Goal: Information Seeking & Learning: Find specific fact

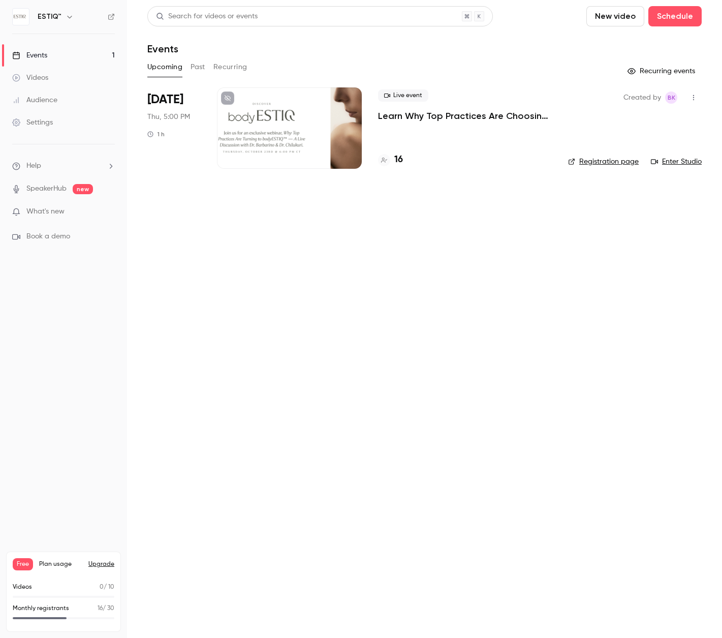
click at [50, 54] on link "Events 1" at bounding box center [63, 55] width 127 height 22
click at [403, 160] on div "17" at bounding box center [465, 160] width 174 height 14
click at [398, 157] on h4 "17" at bounding box center [399, 160] width 8 height 14
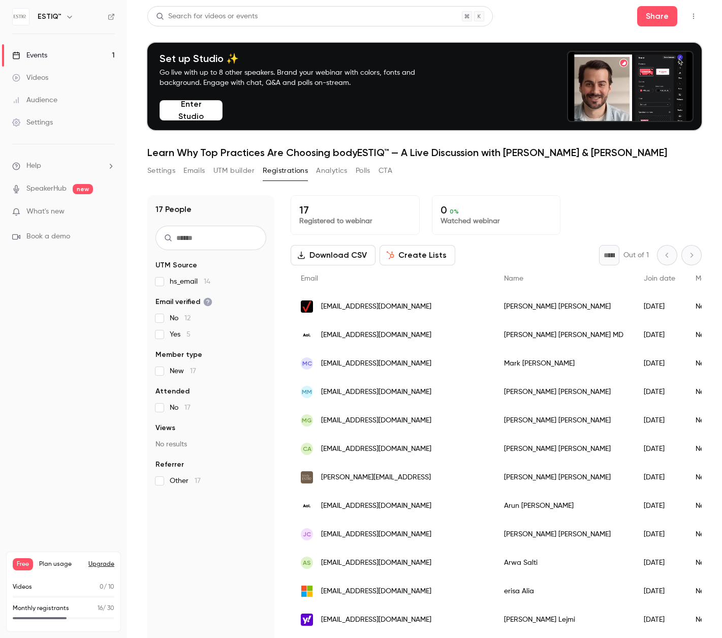
click at [410, 303] on div "[EMAIL_ADDRESS][DOMAIN_NAME]" at bounding box center [392, 306] width 203 height 28
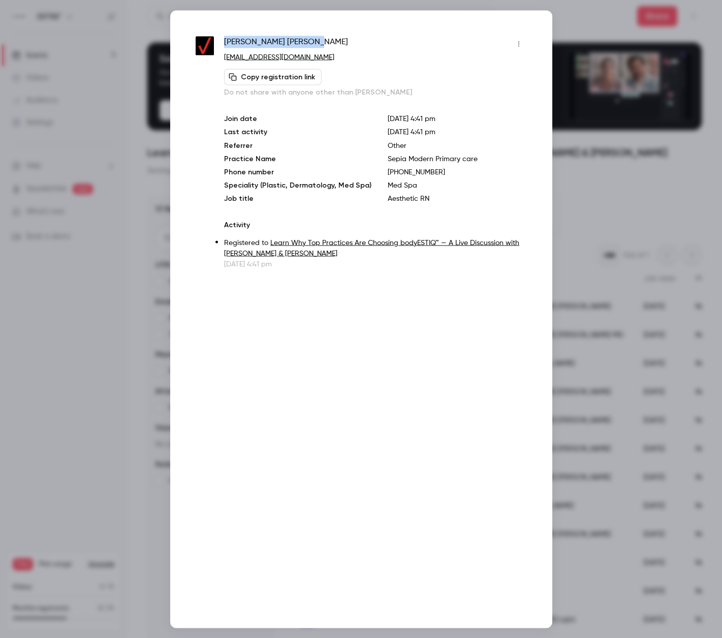
drag, startPoint x: 265, startPoint y: 41, endPoint x: 225, endPoint y: 43, distance: 40.7
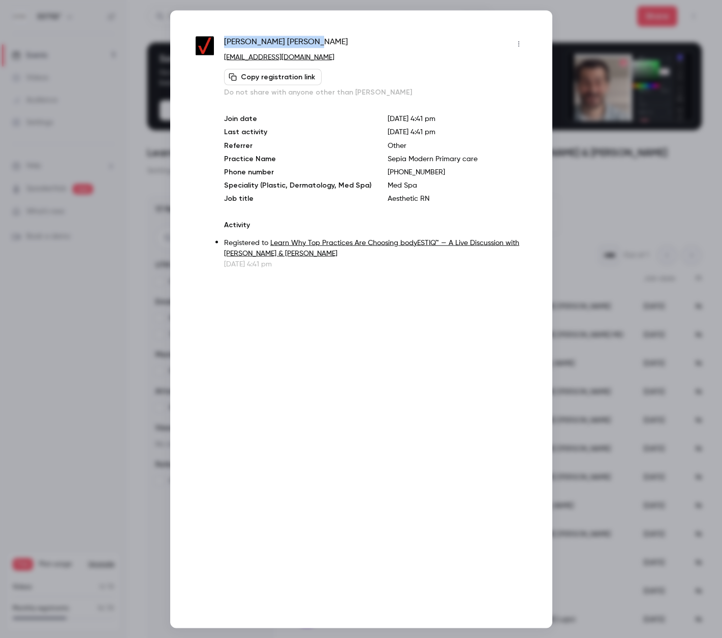
click at [225, 43] on div "Amy Anderson" at bounding box center [375, 44] width 303 height 16
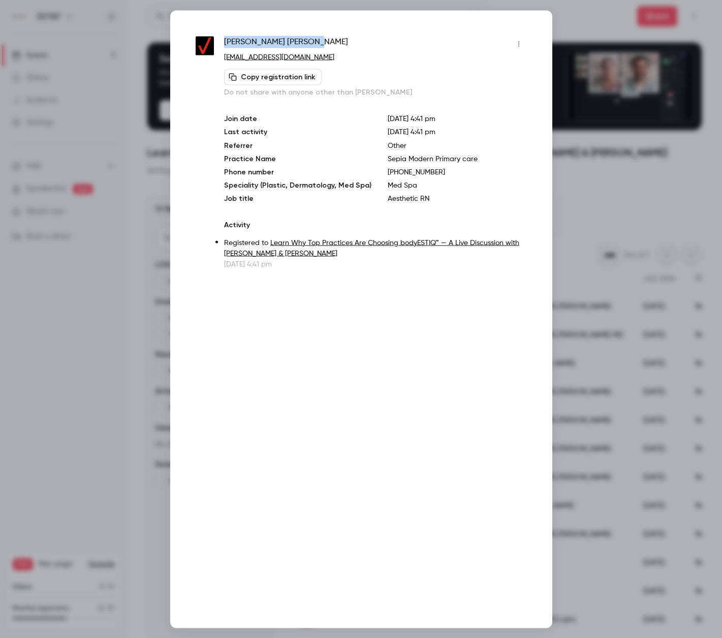
copy span "Amy Anderson"
drag, startPoint x: 445, startPoint y: 161, endPoint x: 377, endPoint y: 161, distance: 68.1
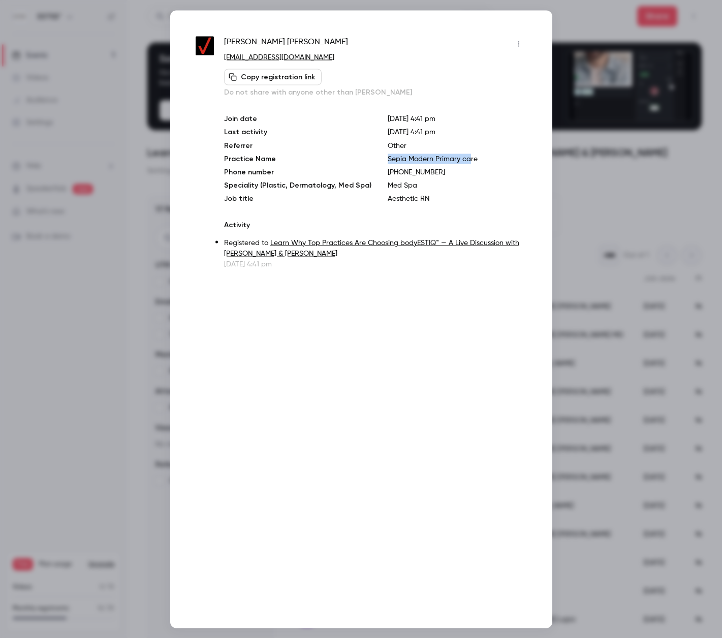
click at [377, 161] on div "Join date Sep 22, 2025 4:41 pm Last activity Sep 22, 2025 4:41 pm Referrer Othe…" at bounding box center [375, 158] width 303 height 90
copy p "Sepia Modern Primary ca"
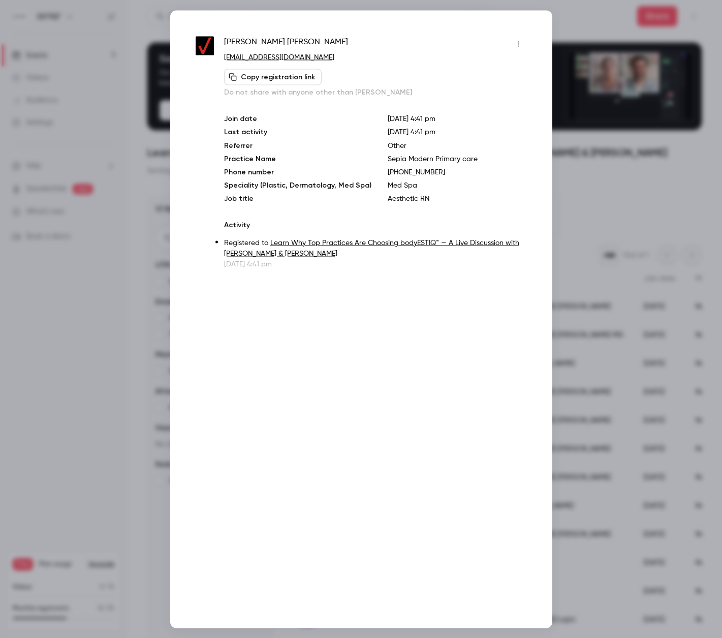
click at [451, 131] on p "Sep 22, 2025 4:41 pm" at bounding box center [457, 132] width 139 height 11
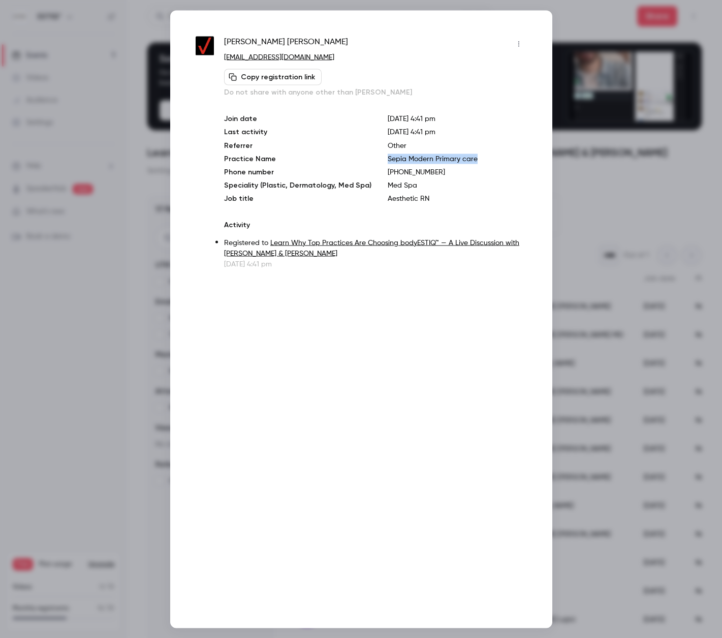
drag, startPoint x: 437, startPoint y: 159, endPoint x: 395, endPoint y: 166, distance: 42.8
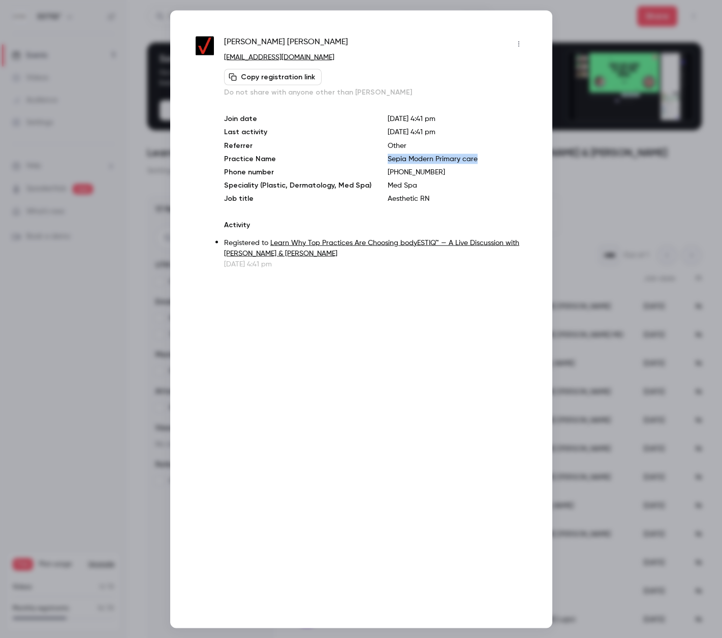
click at [388, 159] on p "Sepia Modern Primary care" at bounding box center [457, 159] width 139 height 10
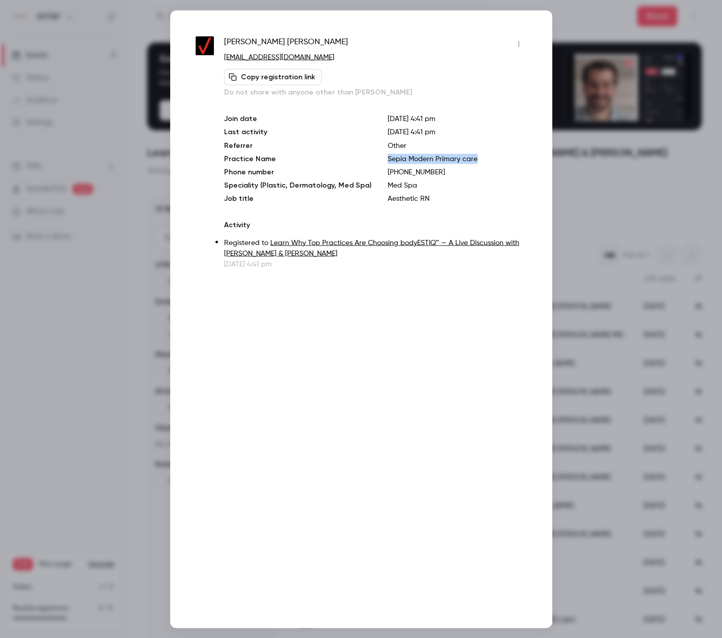
copy p "Sepia Modern Primary care"
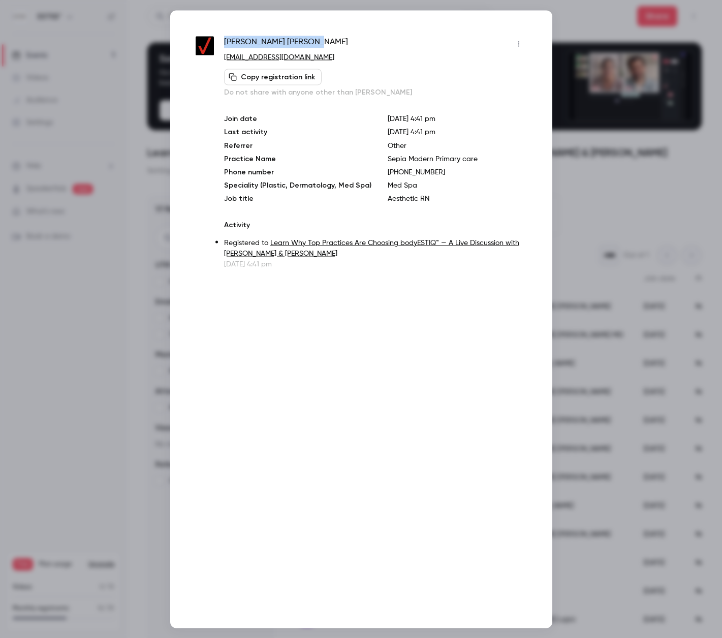
drag, startPoint x: 283, startPoint y: 40, endPoint x: 225, endPoint y: 42, distance: 58.0
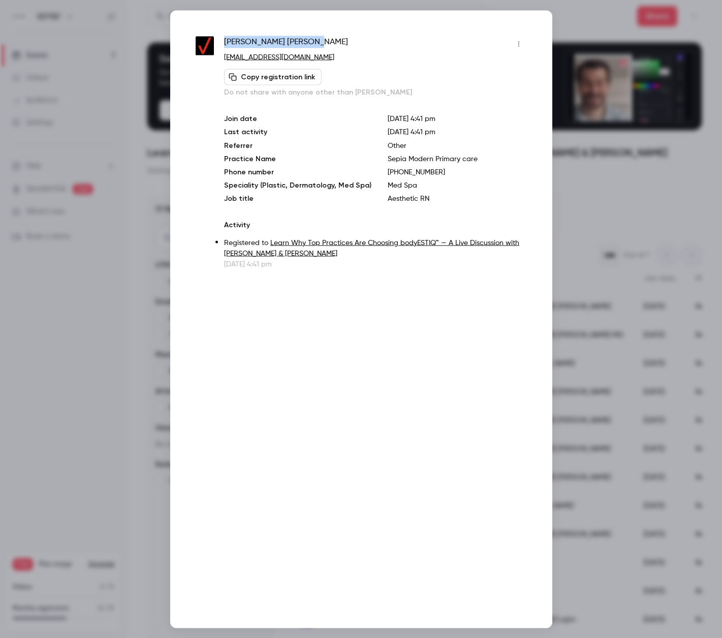
click at [225, 42] on div "Amy Anderson" at bounding box center [375, 44] width 303 height 16
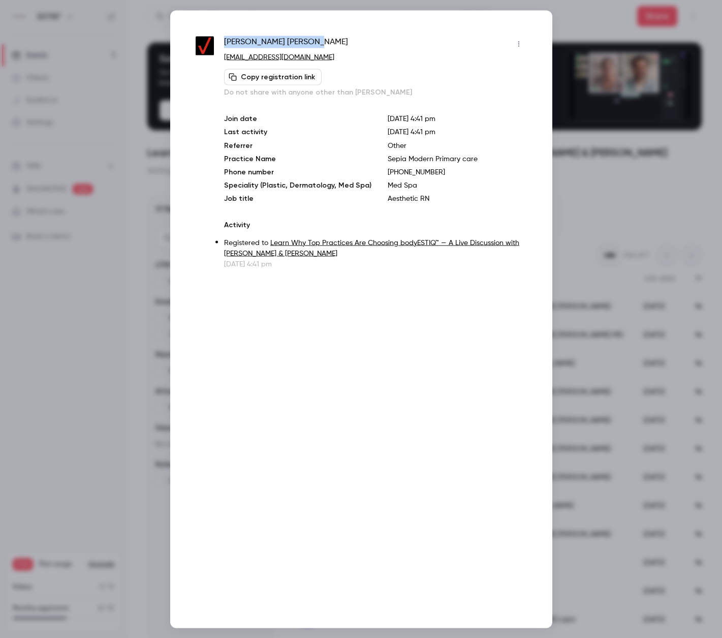
copy span "Amy Anderson"
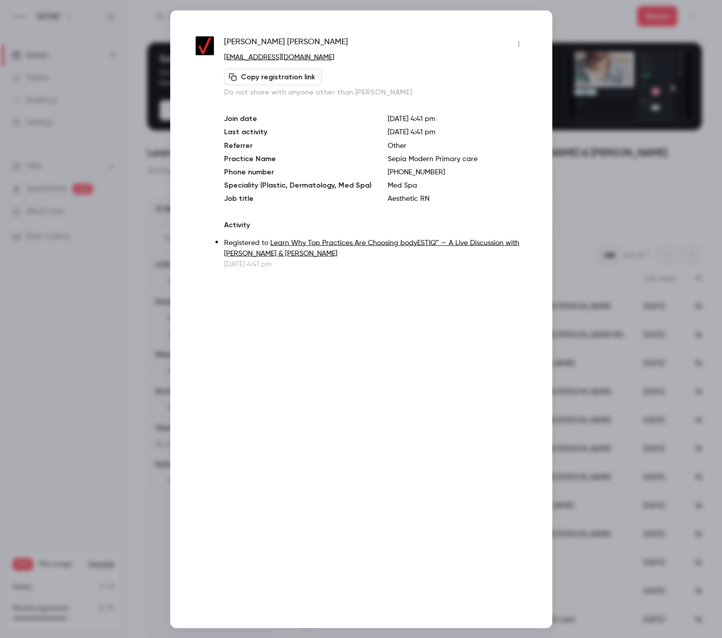
click at [114, 102] on div at bounding box center [361, 319] width 722 height 638
